Goal: Transaction & Acquisition: Download file/media

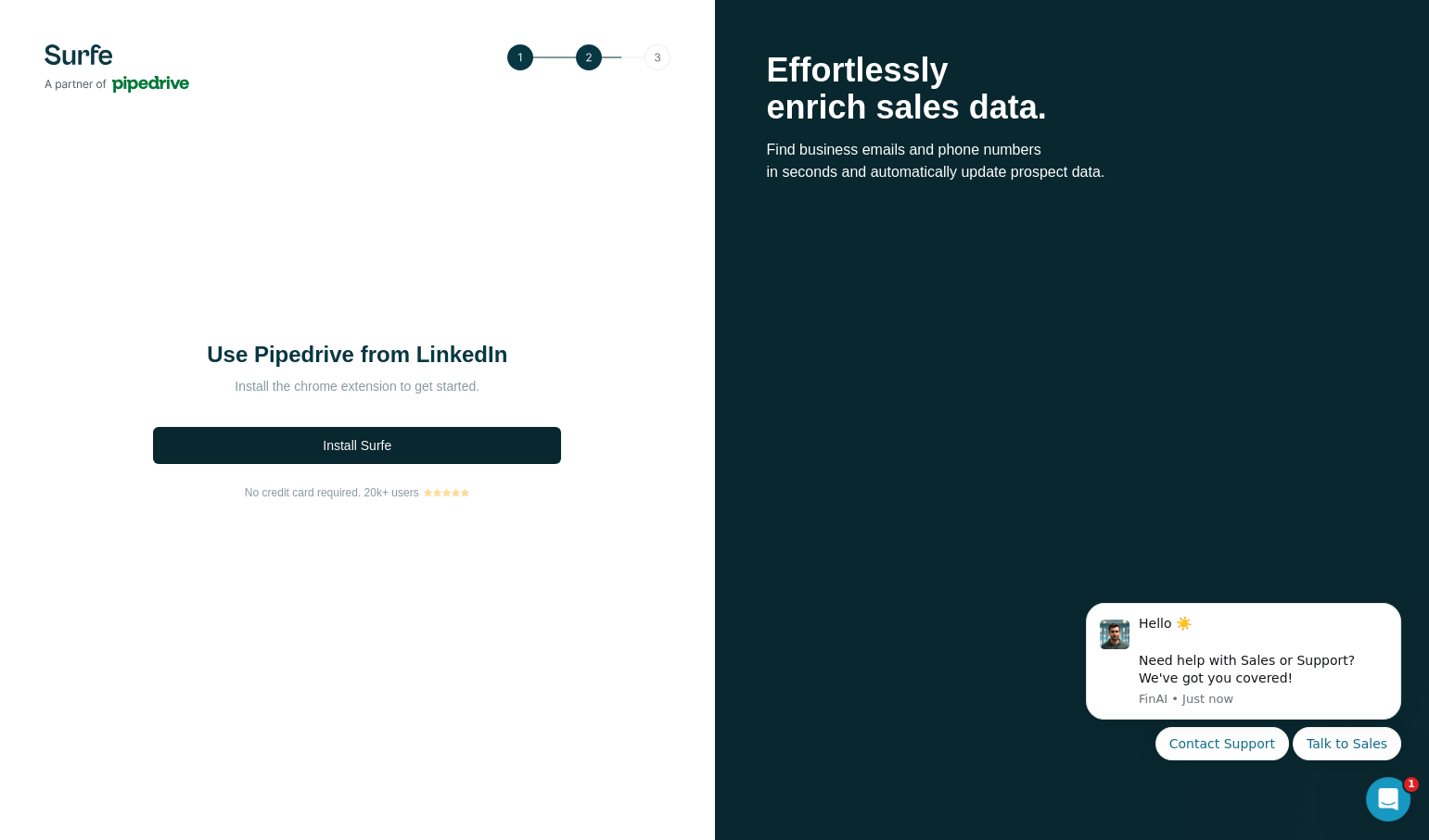
click at [507, 439] on button "Install Surfe" at bounding box center [357, 446] width 408 height 38
